Goal: Task Accomplishment & Management: Manage account settings

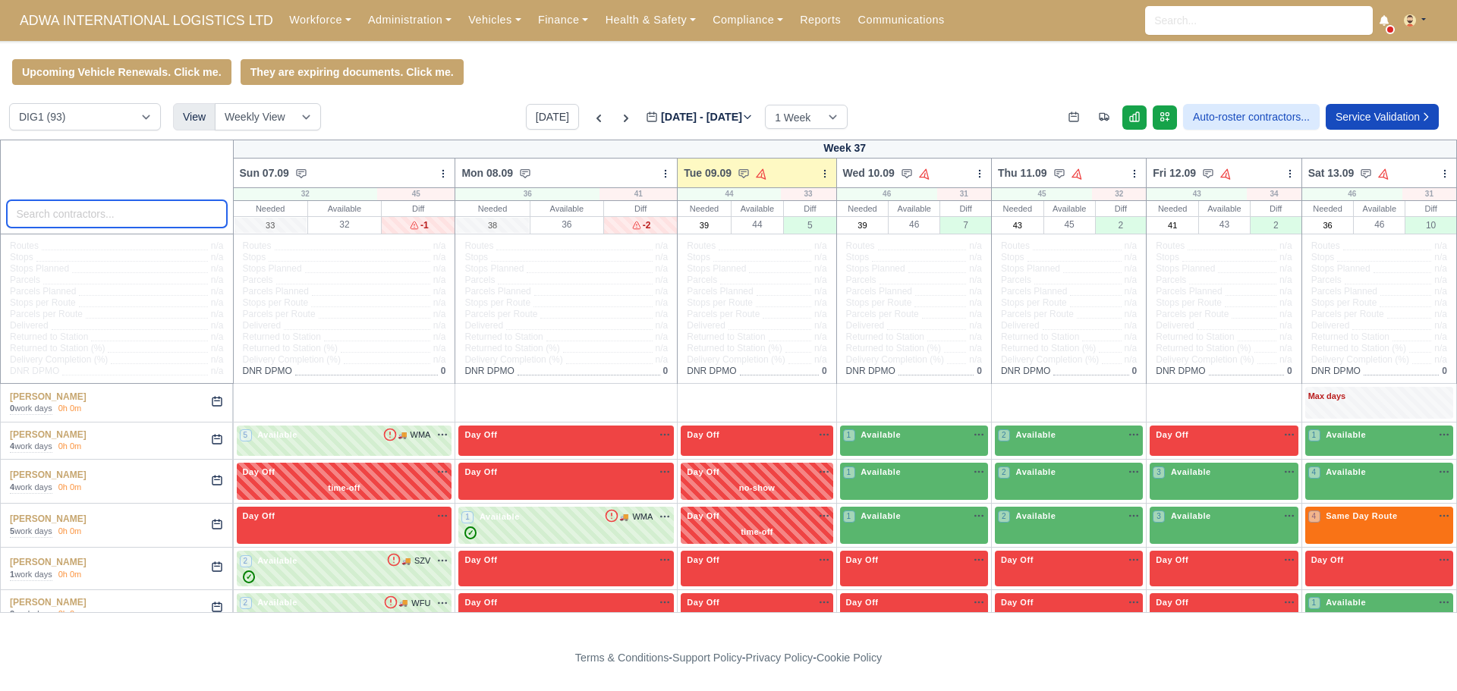
click at [77, 222] on input "search" at bounding box center [117, 213] width 220 height 27
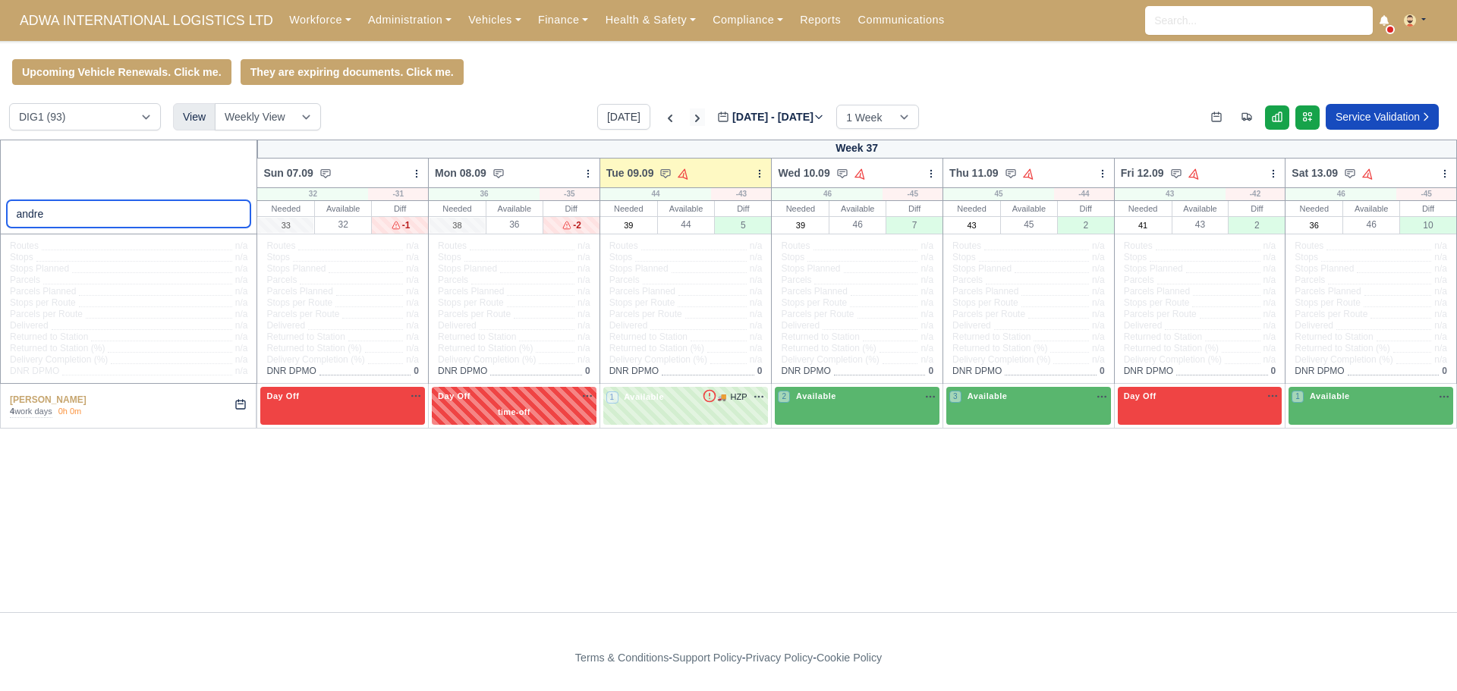
type input "andre"
click at [690, 121] on icon at bounding box center [697, 118] width 15 height 15
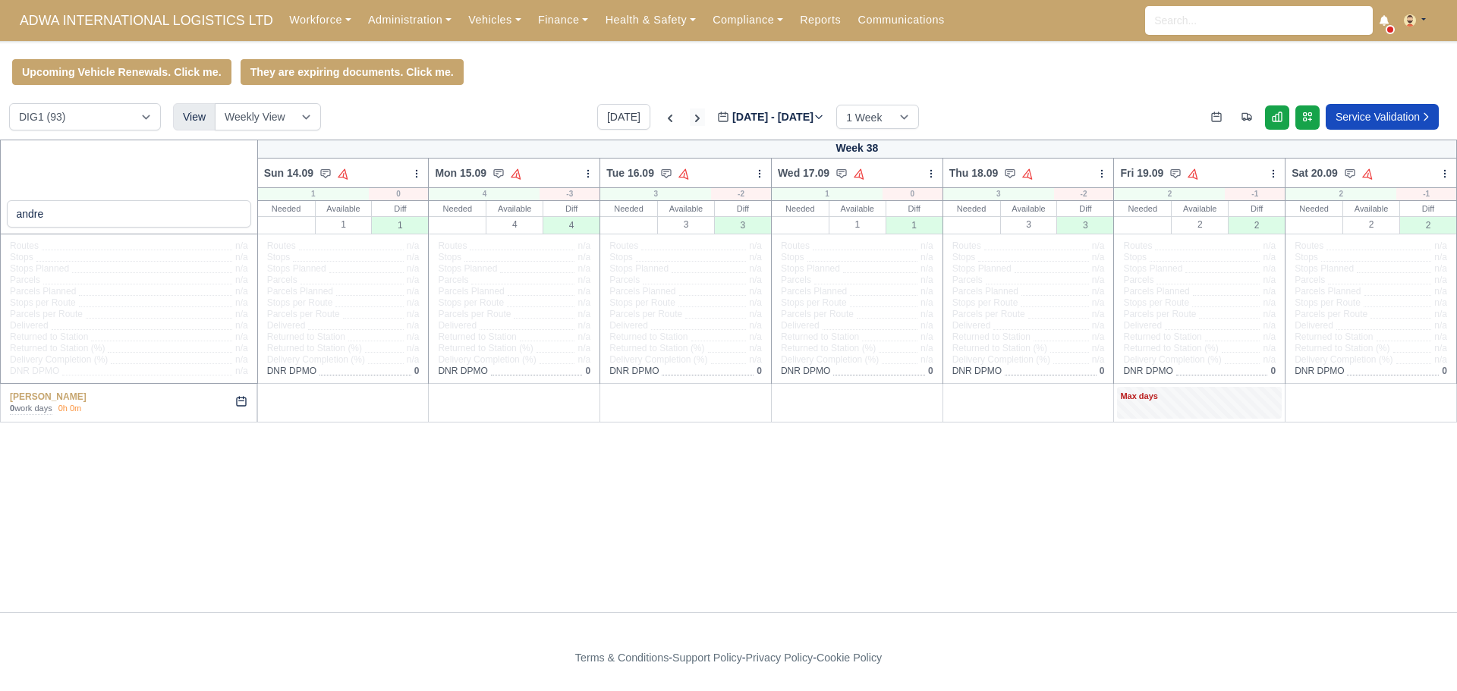
click at [690, 124] on icon at bounding box center [697, 118] width 15 height 15
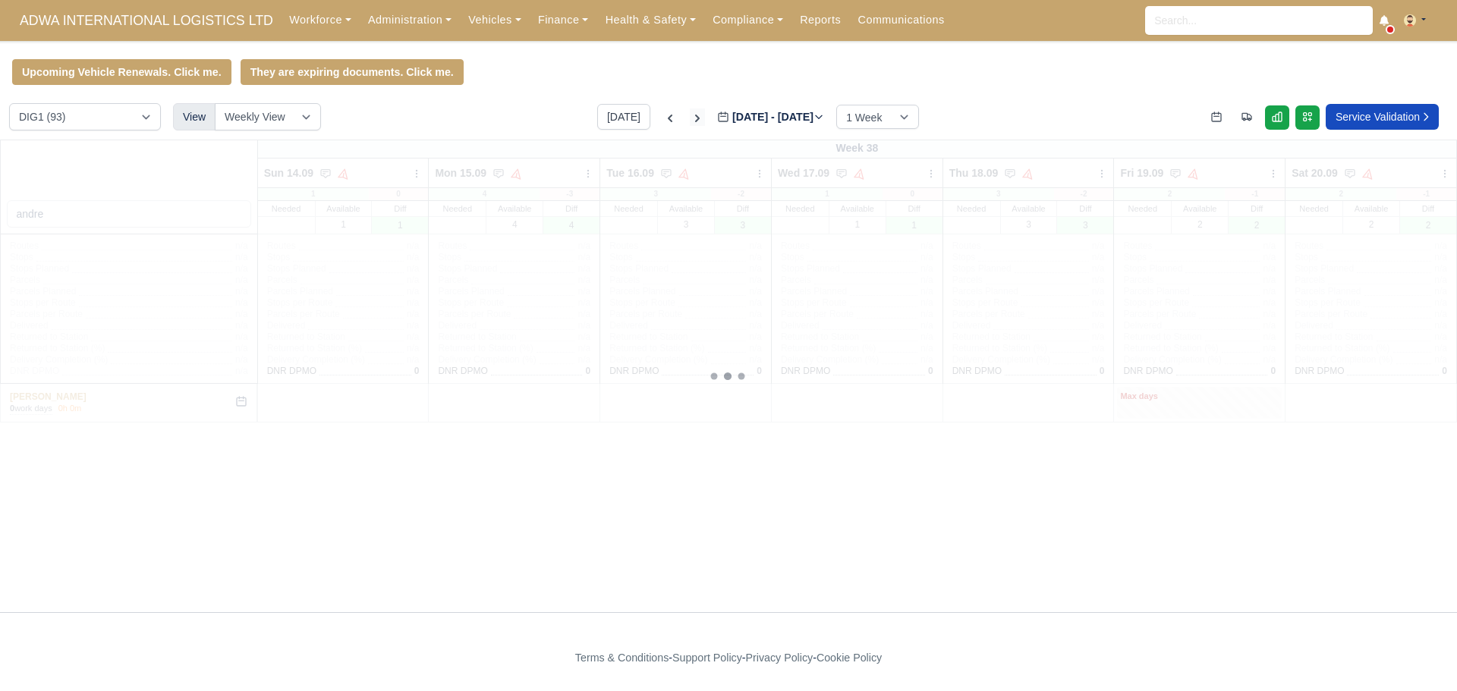
type input "2025-09-23"
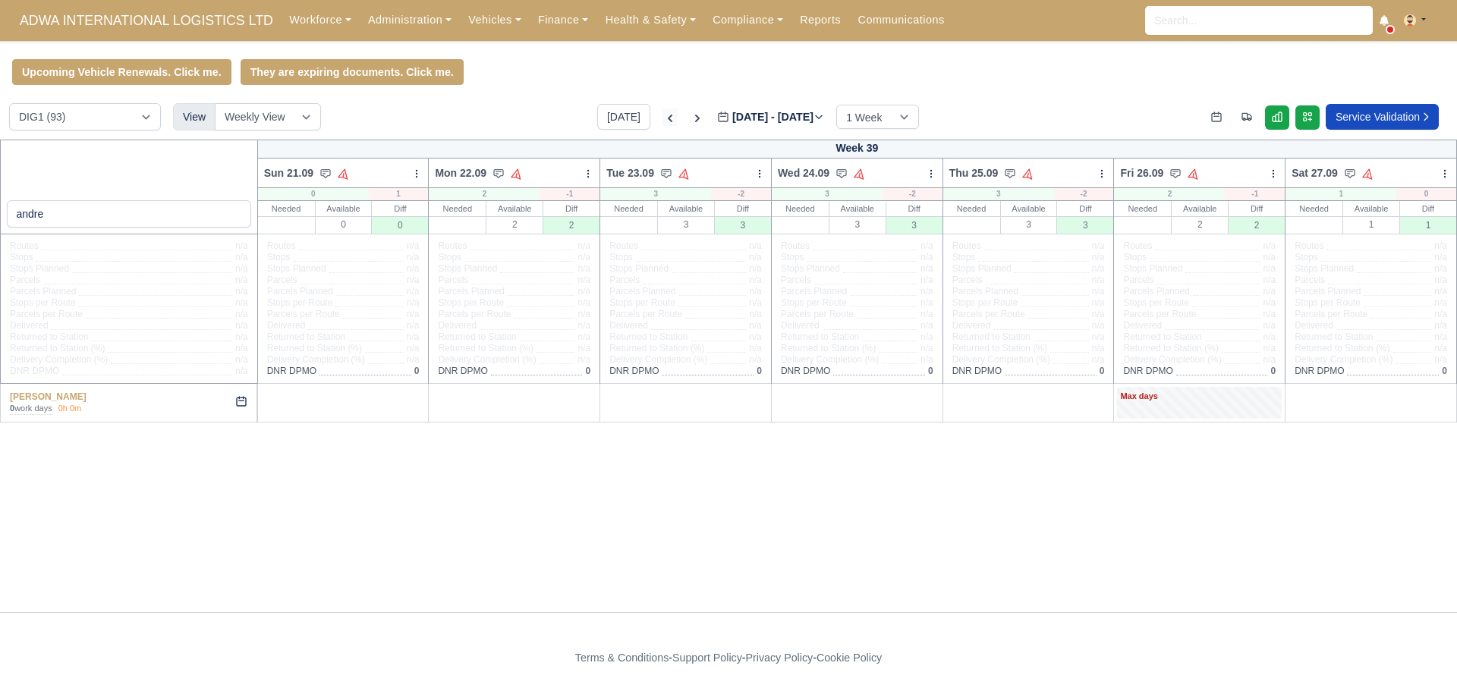
click at [668, 121] on icon at bounding box center [670, 119] width 5 height 8
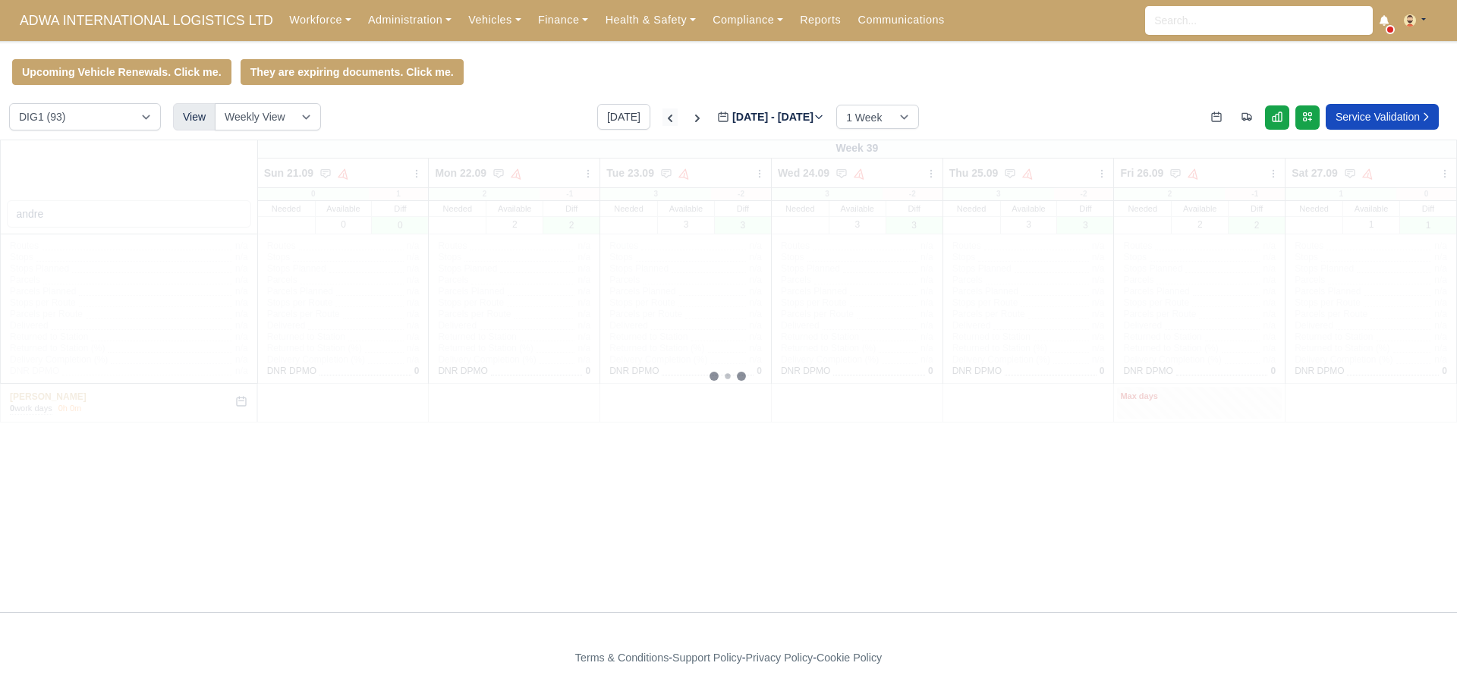
type input "[DATE]"
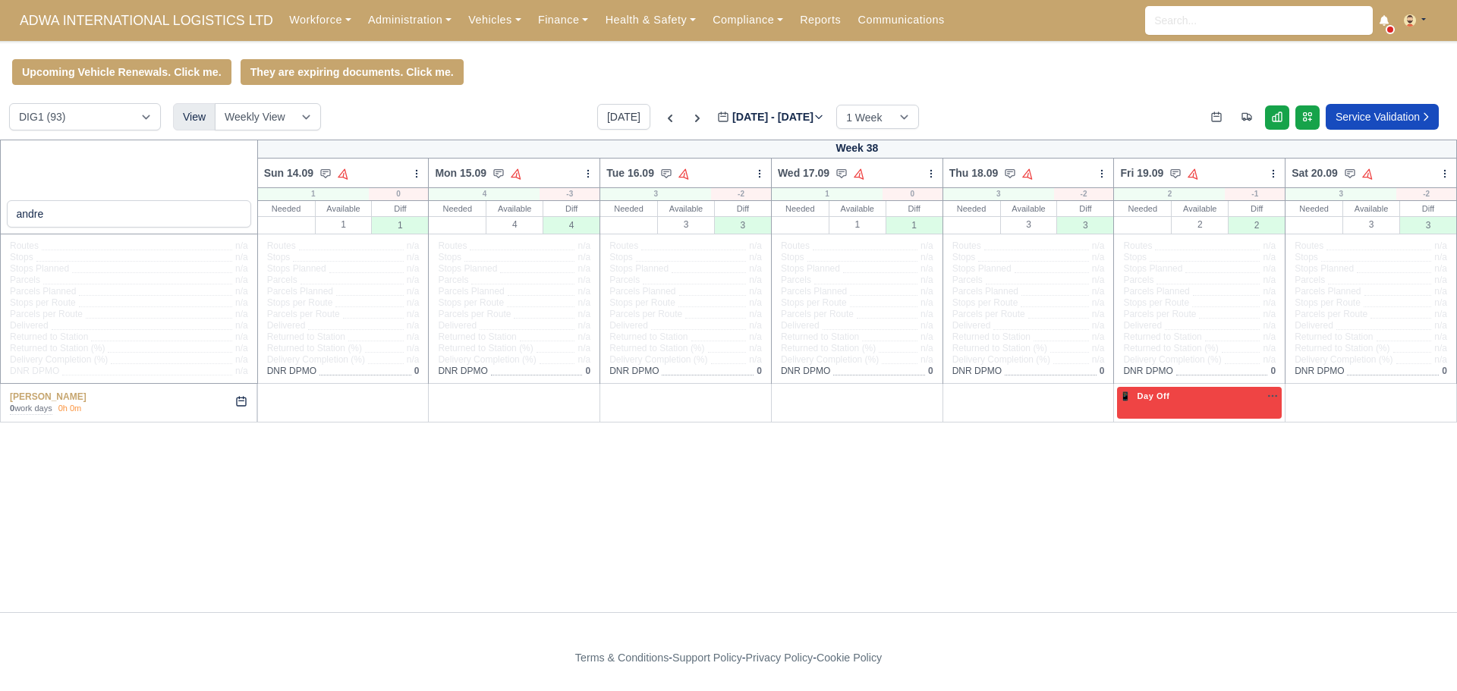
click at [543, 579] on div "andre Week 38 Sun 14.09 Auto Assign Vehicle Bulk Status Change Auto-assign cont…" at bounding box center [728, 376] width 1457 height 473
click at [1384, 409] on div "+" at bounding box center [1371, 402] width 159 height 25
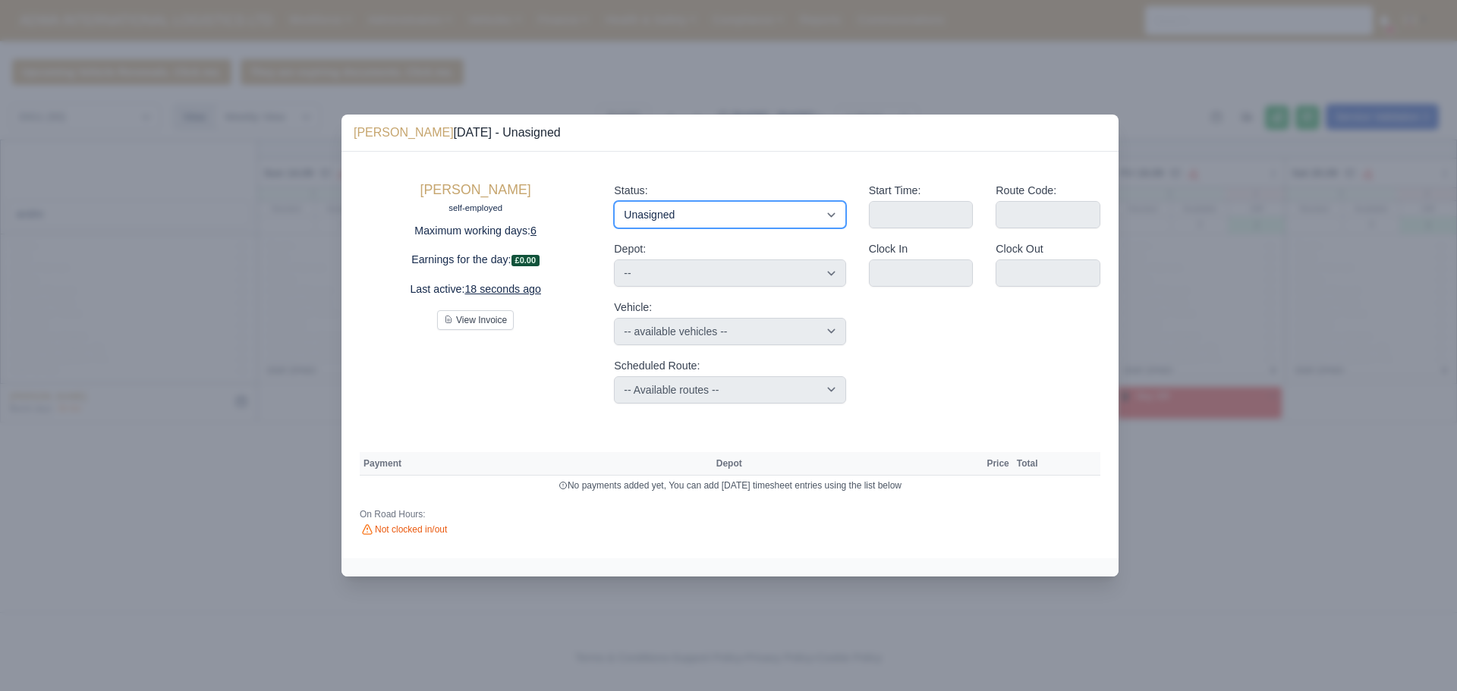
click at [750, 218] on select "Available Day Off Stand By Holiday Other Depot In Office OSM Ridealong Nursery …" at bounding box center [729, 214] width 231 height 27
select select "Available"
click at [614, 201] on select "Available Day Off Stand By Holiday Other Depot In Office OSM Ridealong Nursery …" at bounding box center [729, 214] width 231 height 27
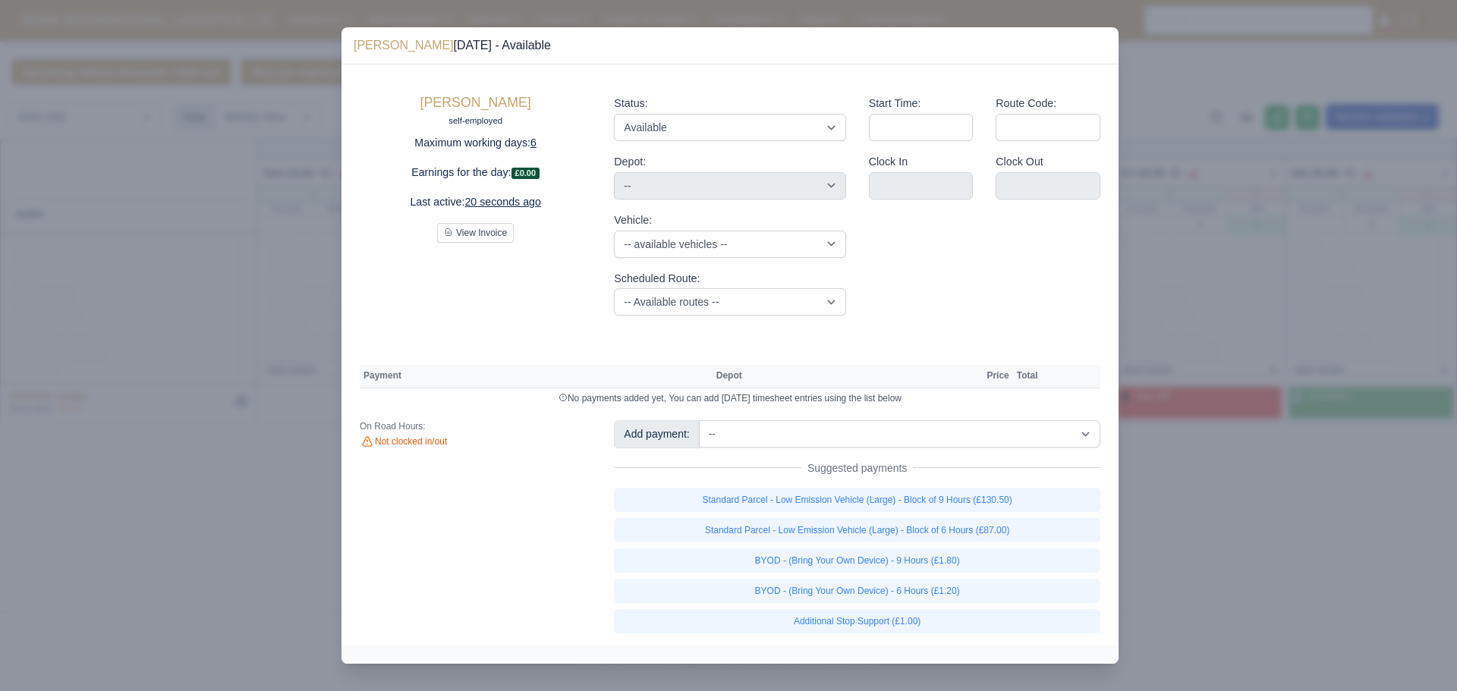
click at [1271, 263] on div at bounding box center [728, 345] width 1457 height 691
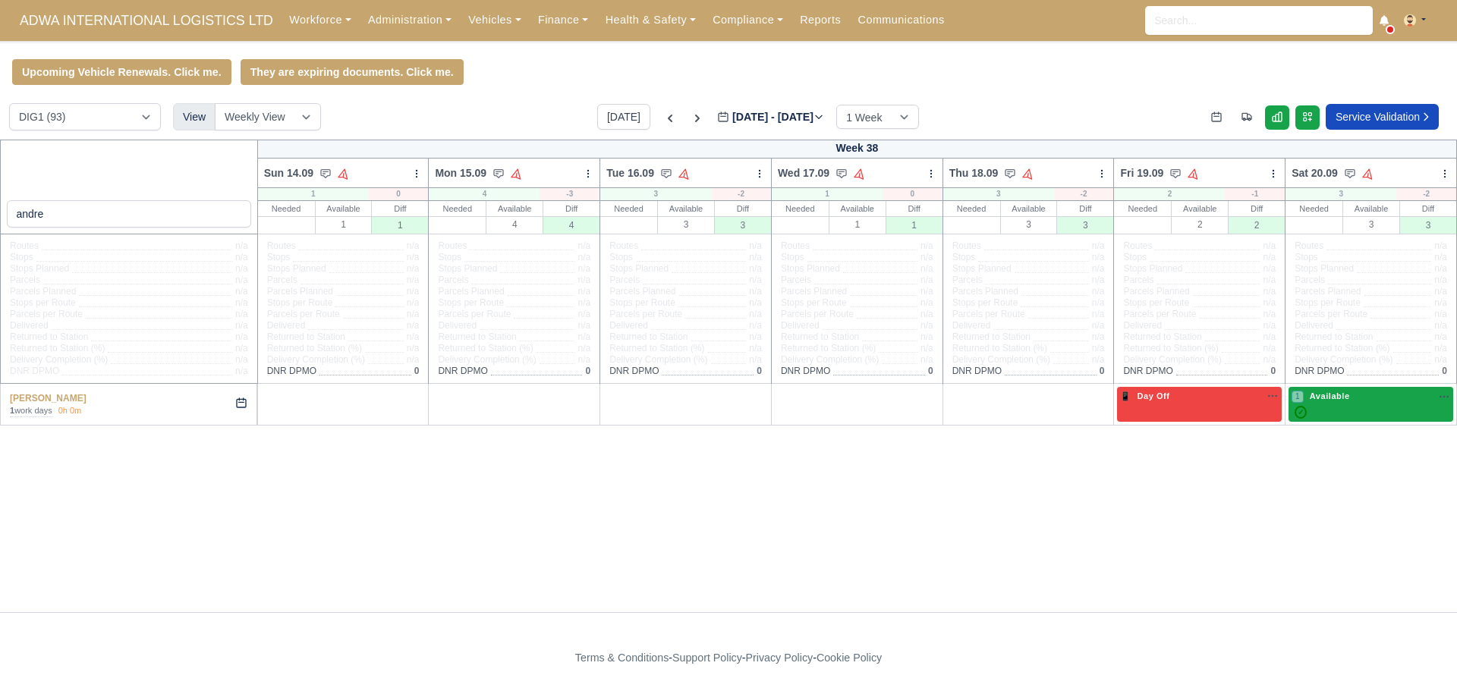
click at [1417, 408] on div "✓" at bounding box center [1371, 412] width 159 height 13
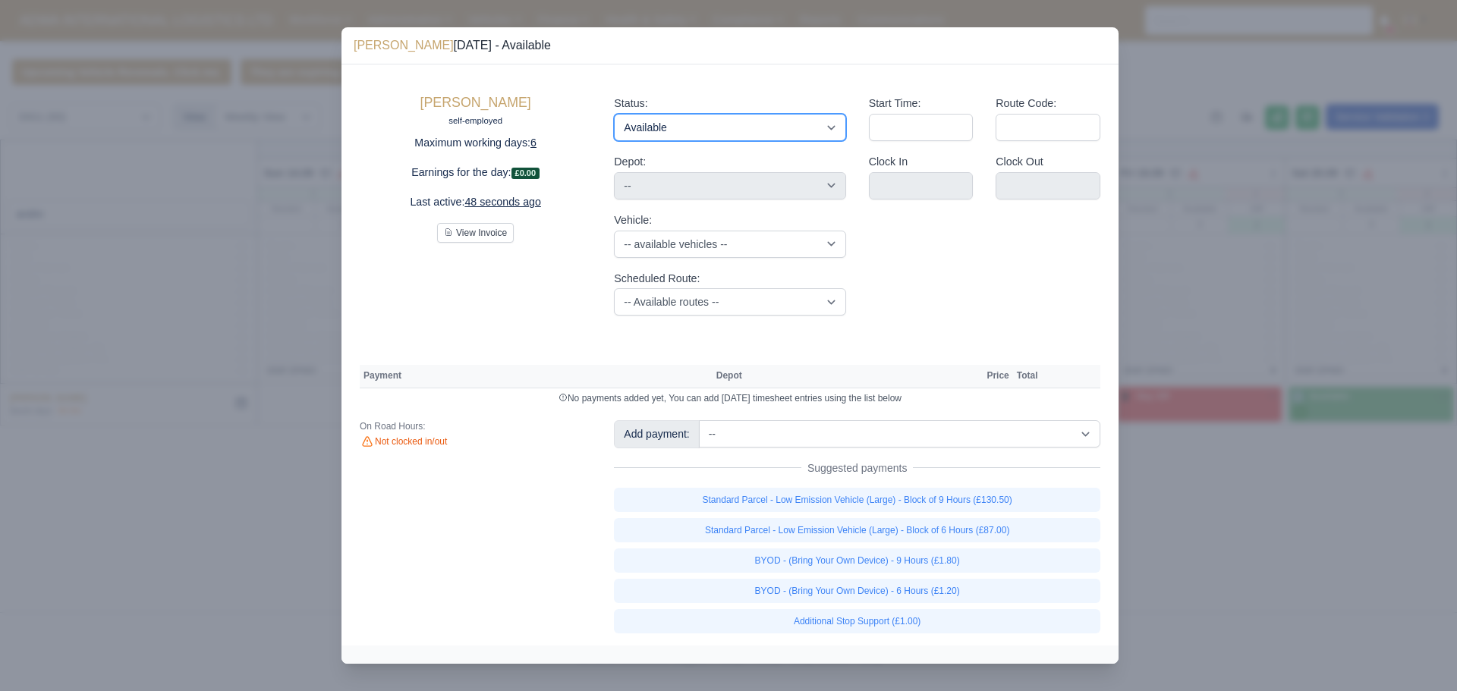
click at [750, 133] on select "Available Day Off Stand By Holiday Other Depot In Office OSM Ridealong Nursery …" at bounding box center [729, 127] width 231 height 27
select select "Day Off"
click at [614, 114] on select "Available Day Off Stand By Holiday Other Depot In Office OSM Ridealong Nursery …" at bounding box center [729, 127] width 231 height 27
select select "na"
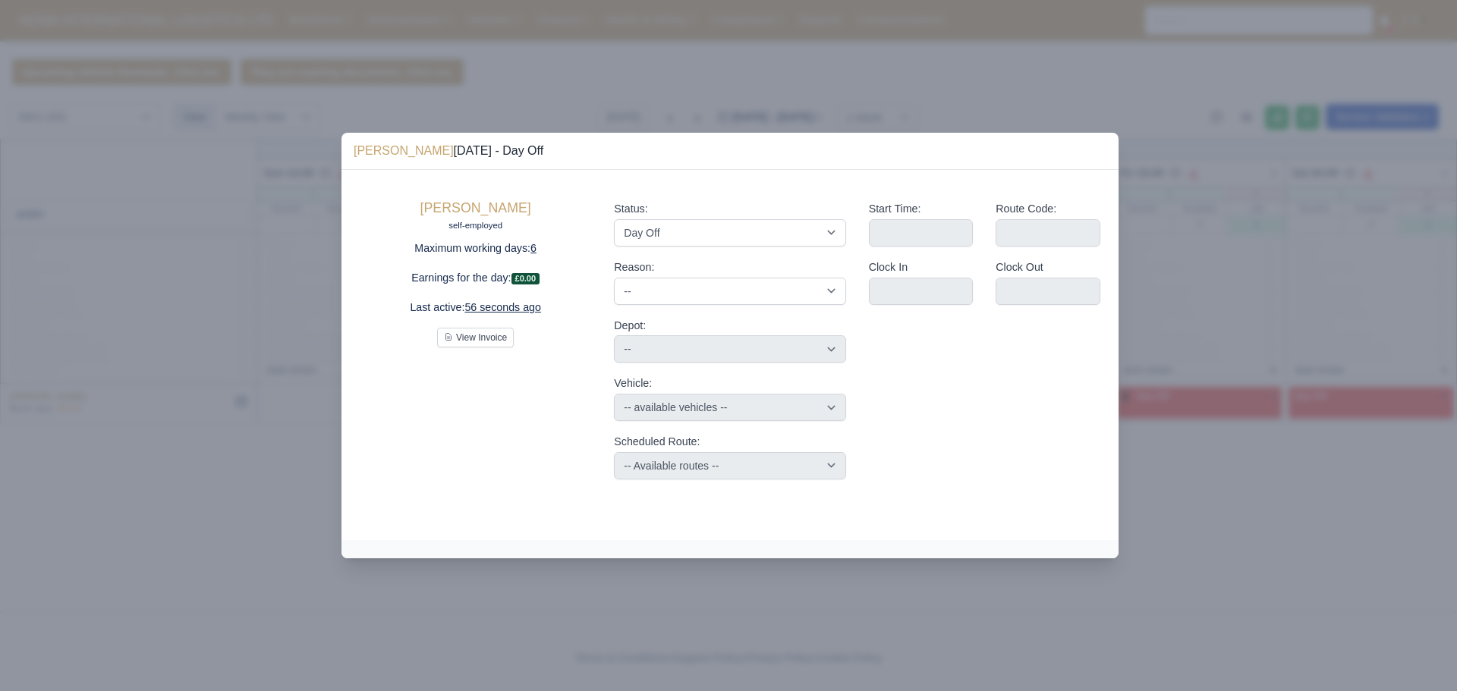
click at [1339, 241] on div at bounding box center [728, 345] width 1457 height 691
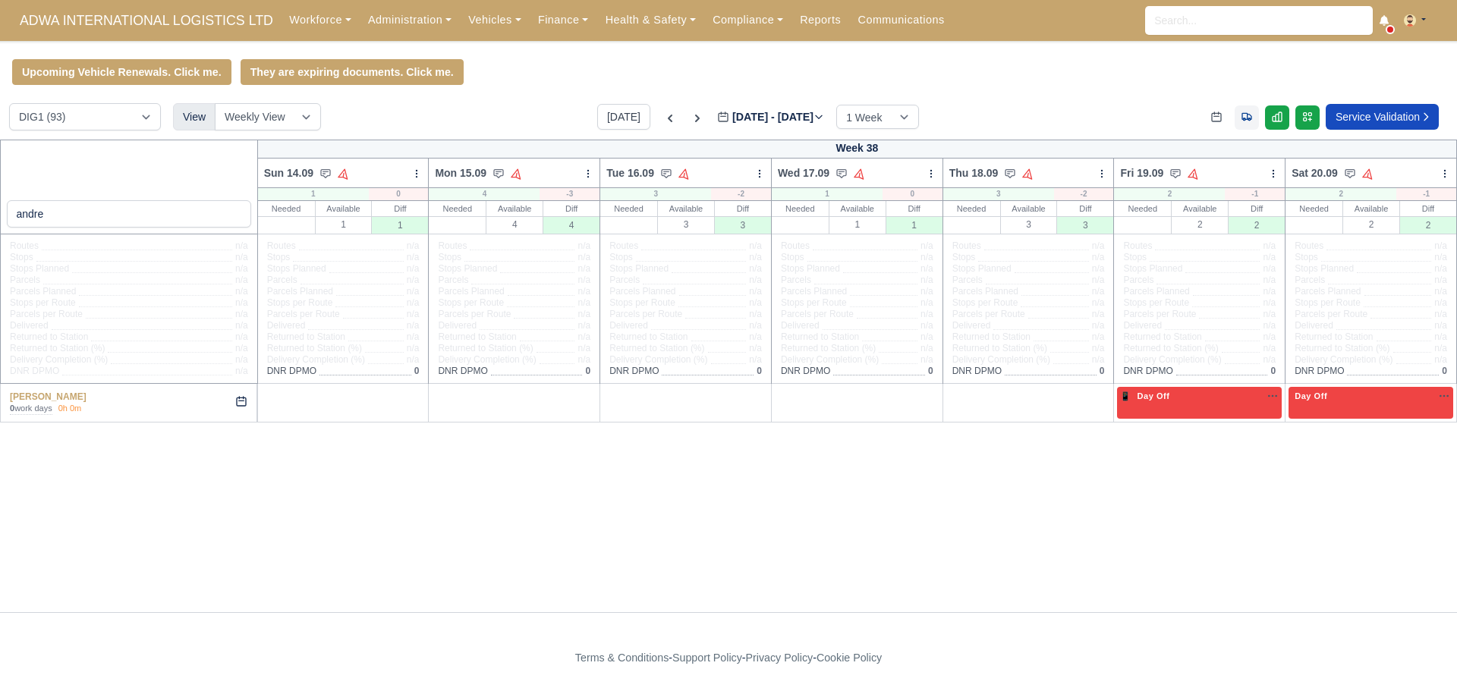
click at [1243, 128] on link at bounding box center [1247, 117] width 24 height 24
select select "1"
select select "12"
select select "62"
select select "30"
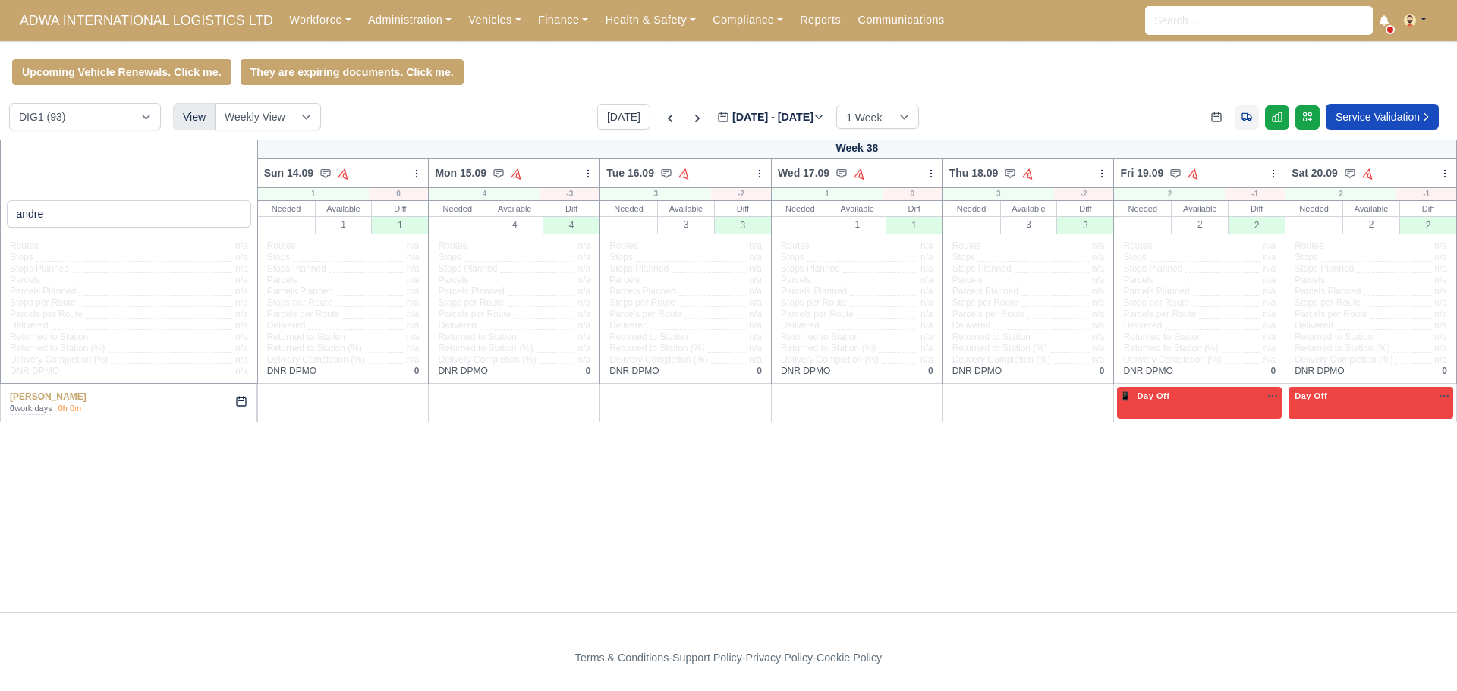
select select "21"
select select "27"
select select "41"
select select "35"
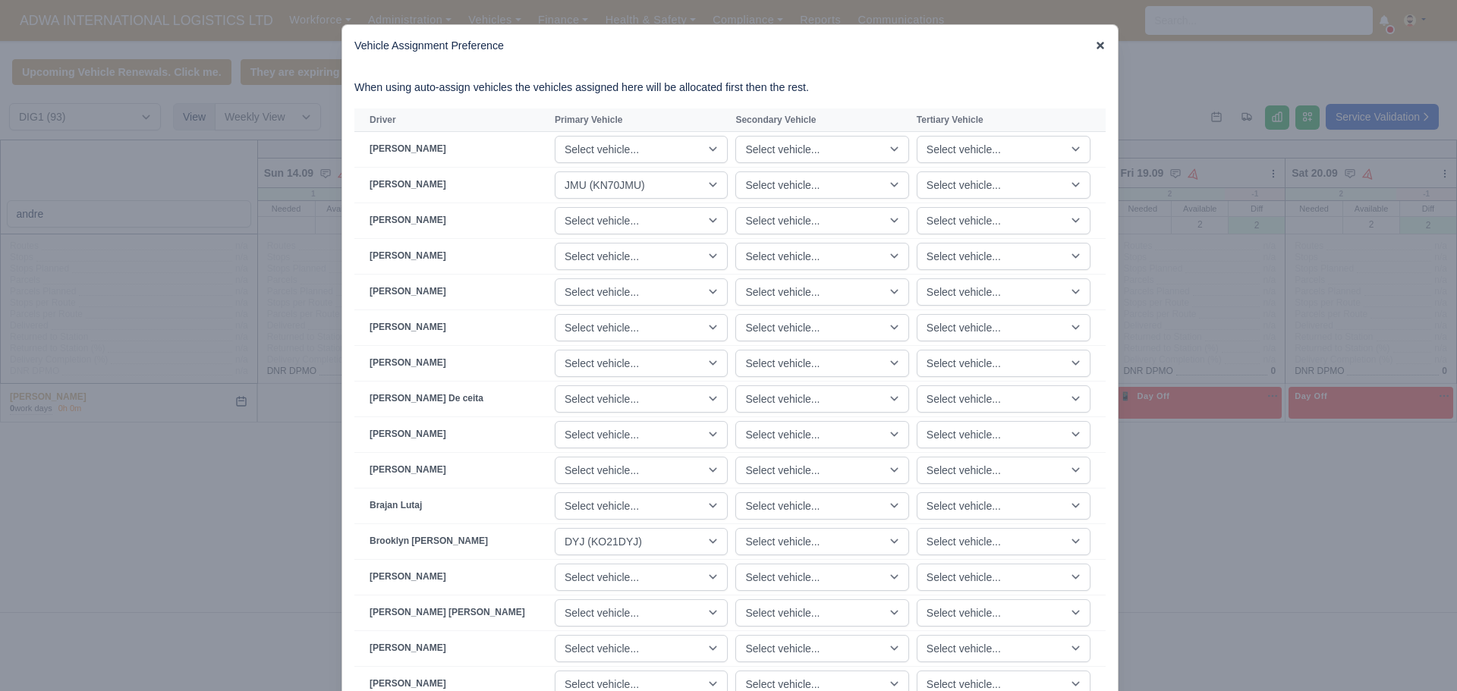
click at [1097, 46] on icon at bounding box center [1101, 46] width 8 height 8
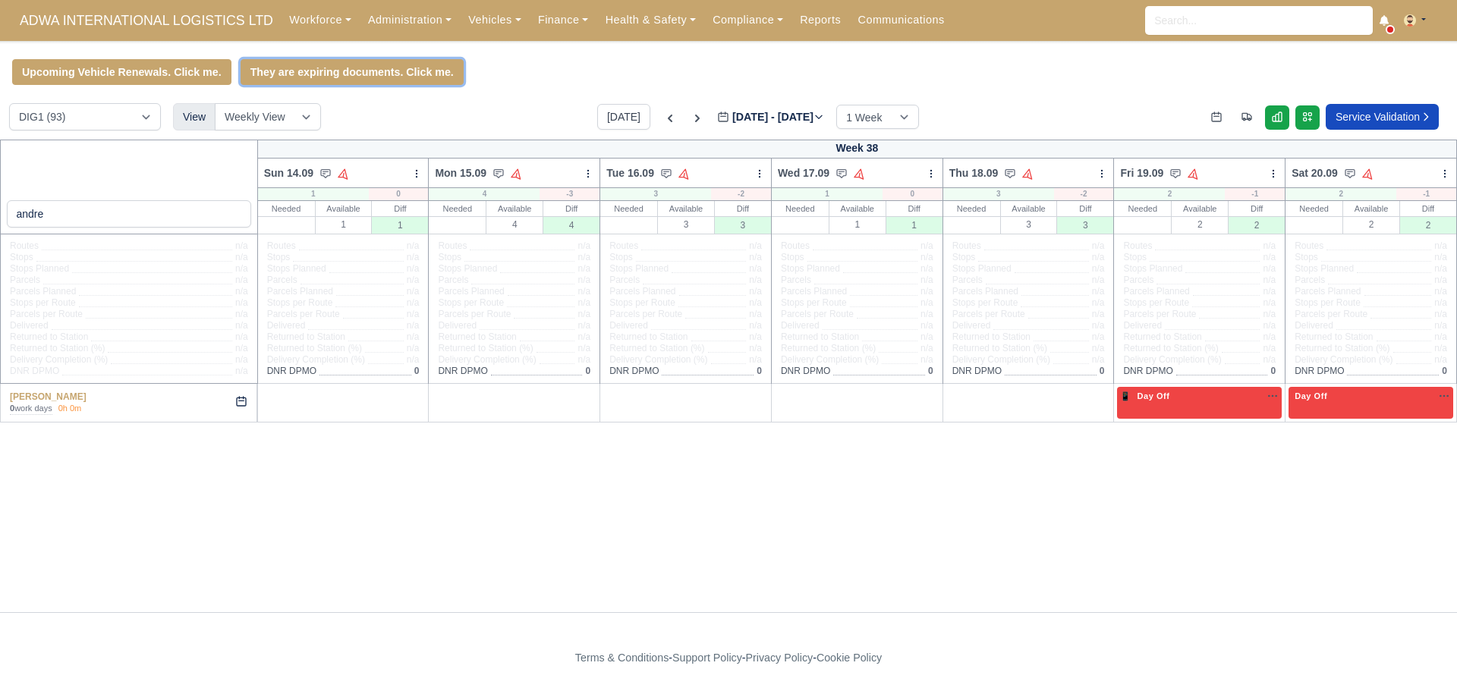
click at [332, 73] on link "They are expiring documents. Click me." at bounding box center [352, 72] width 223 height 26
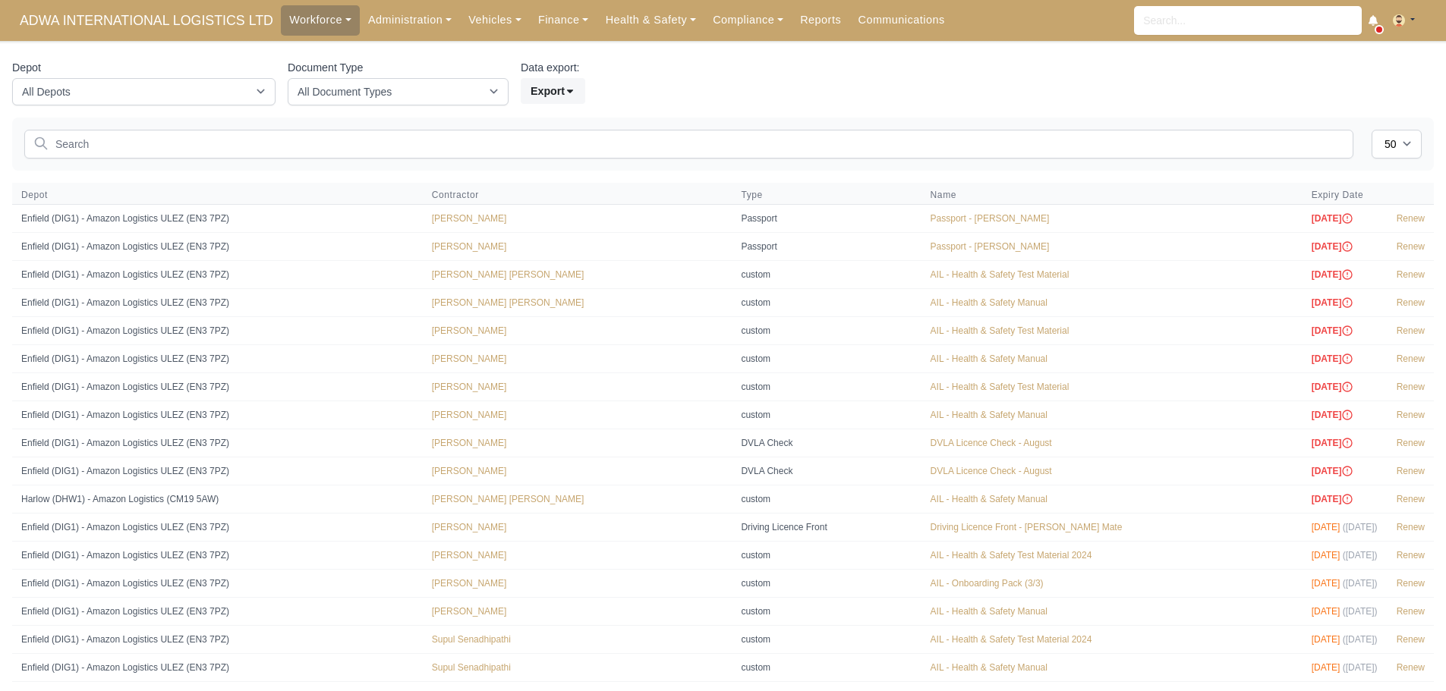
select select "50"
click at [410, 19] on link "Administration" at bounding box center [410, 20] width 100 height 30
click at [293, 22] on link "Workforce" at bounding box center [320, 20] width 79 height 30
click at [301, 83] on link "Expiring Documents" at bounding box center [349, 85] width 123 height 32
select select "50"
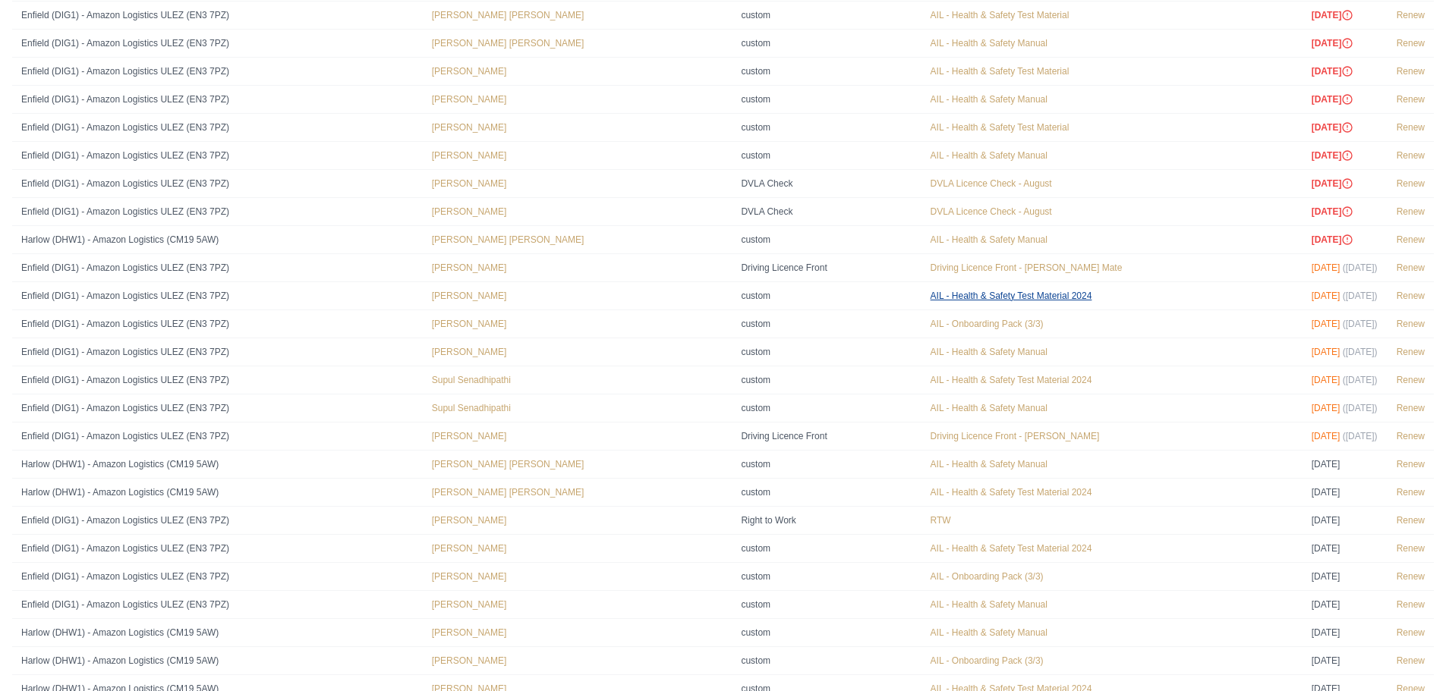
scroll to position [304, 0]
